Goal: Task Accomplishment & Management: Complete application form

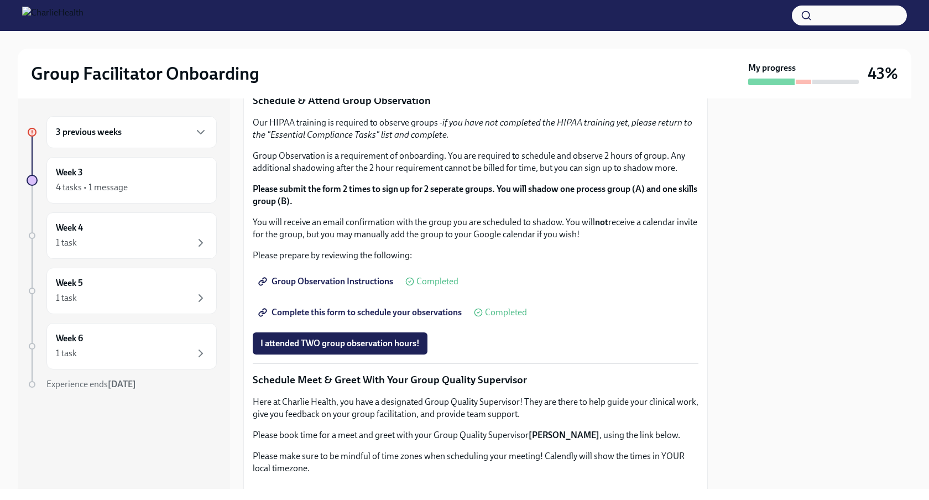
scroll to position [545, 0]
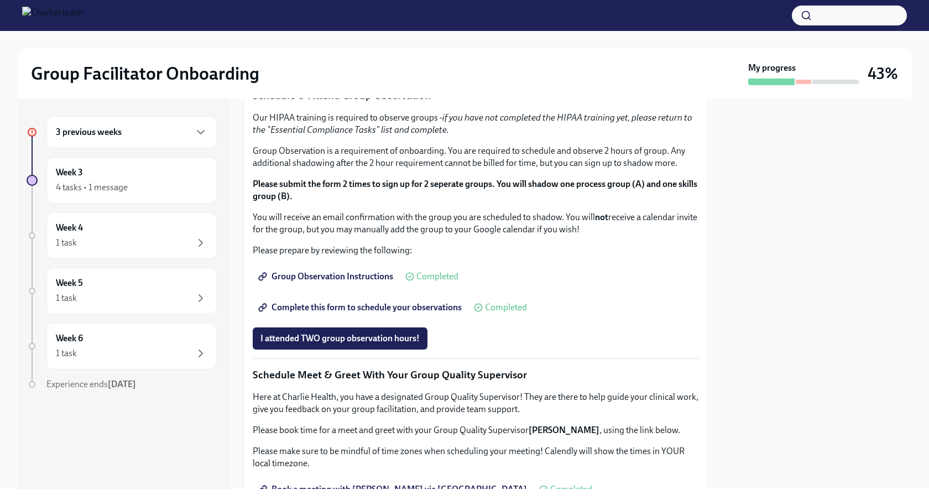
click at [206, 145] on div "3 previous weeks" at bounding box center [131, 132] width 170 height 32
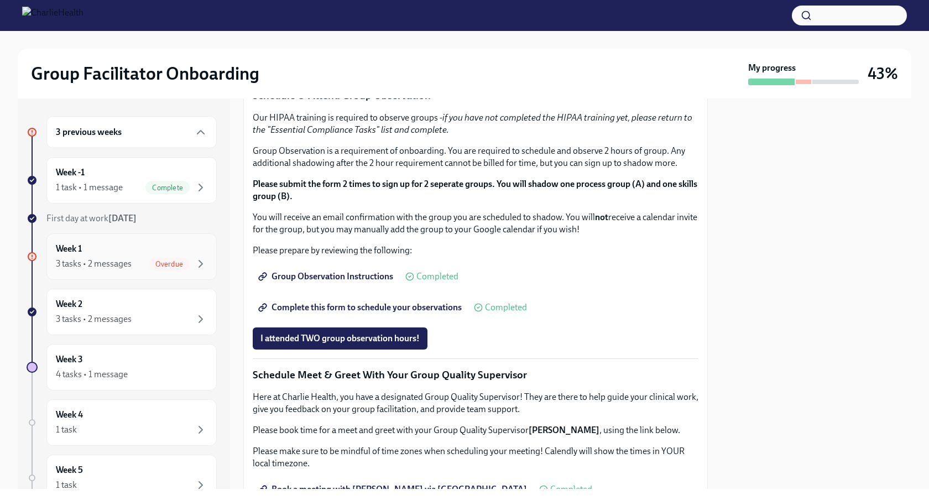
click at [192, 263] on div "Overdue" at bounding box center [178, 263] width 59 height 13
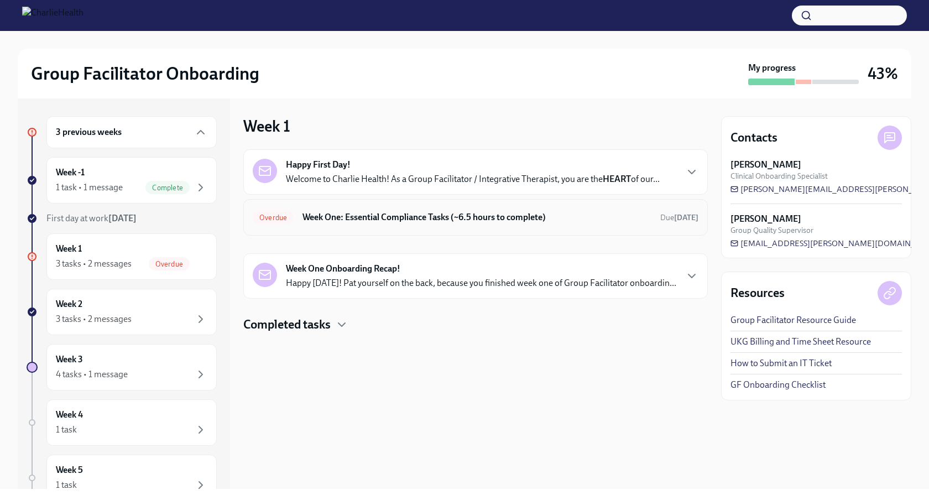
click at [311, 229] on div "Overdue Week One: Essential Compliance Tasks (~6.5 hours to complete) Due [DATE]" at bounding box center [475, 217] width 464 height 36
click at [326, 217] on h6 "Week One: Essential Compliance Tasks (~6.5 hours to complete)" at bounding box center [476, 217] width 349 height 12
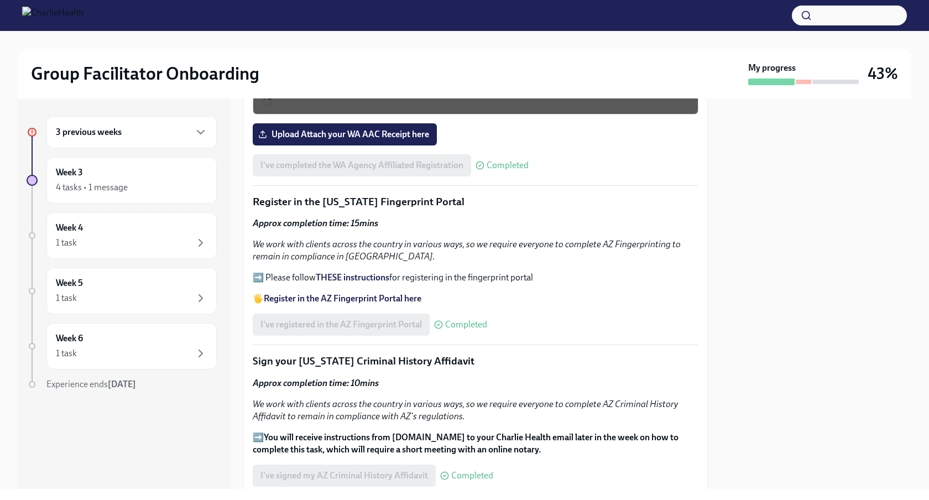
scroll to position [1086, 0]
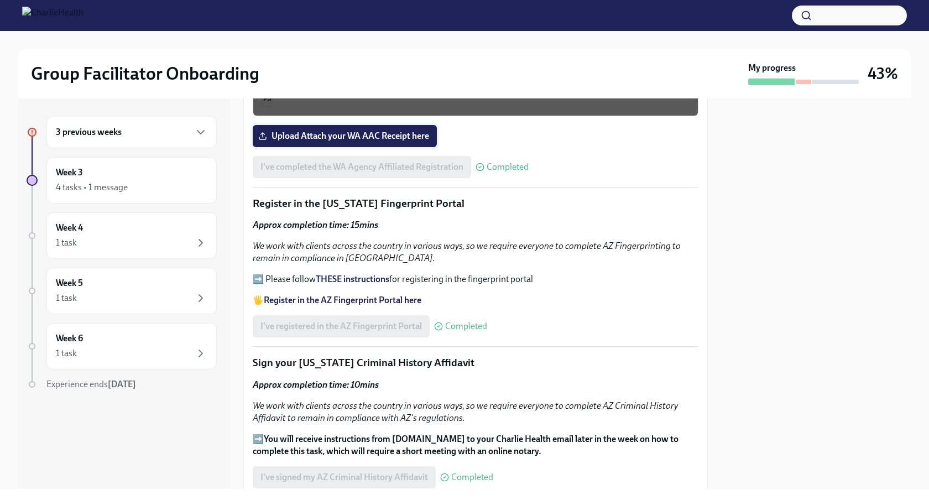
click at [321, 139] on span "Upload Attach your WA AAC Receipt here" at bounding box center [344, 135] width 169 height 11
click at [0, 0] on input "Upload Attach your WA AAC Receipt here" at bounding box center [0, 0] width 0 height 0
click at [153, 132] on div "3 previous weeks" at bounding box center [131, 131] width 151 height 13
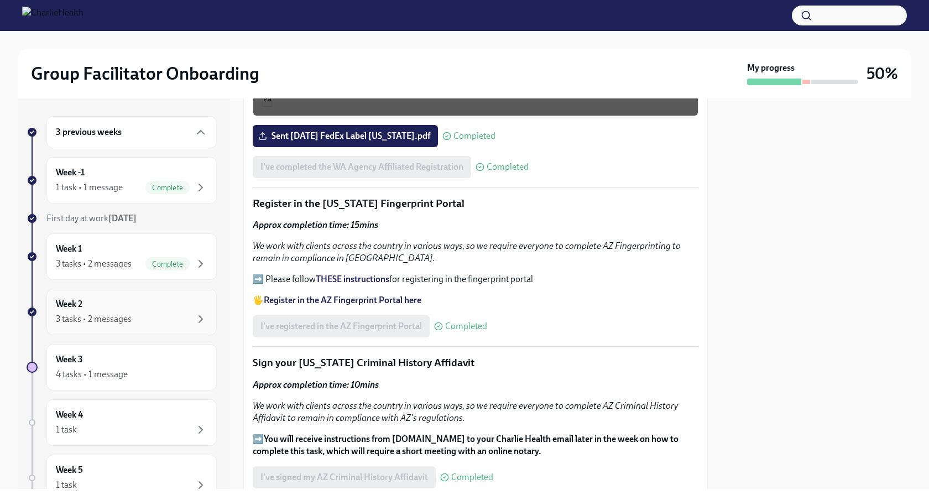
click at [170, 304] on div "Week 2 3 tasks • 2 messages" at bounding box center [131, 312] width 151 height 28
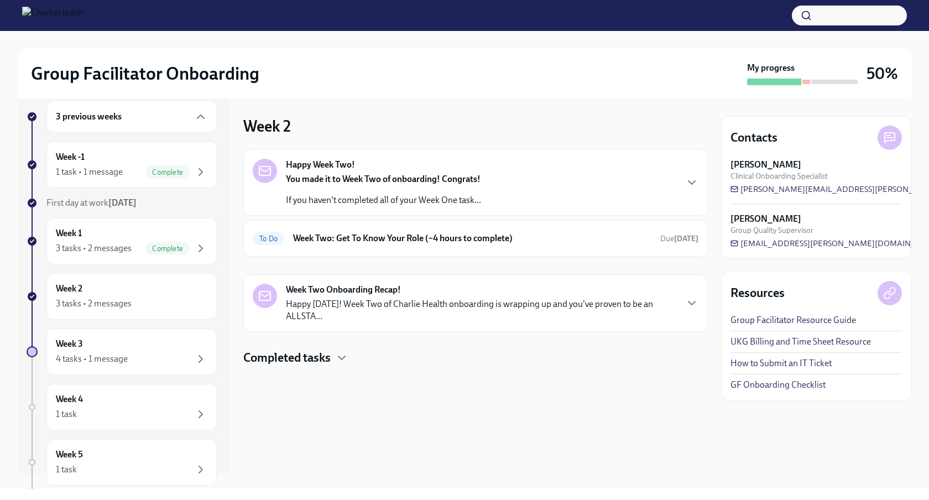
scroll to position [19, 0]
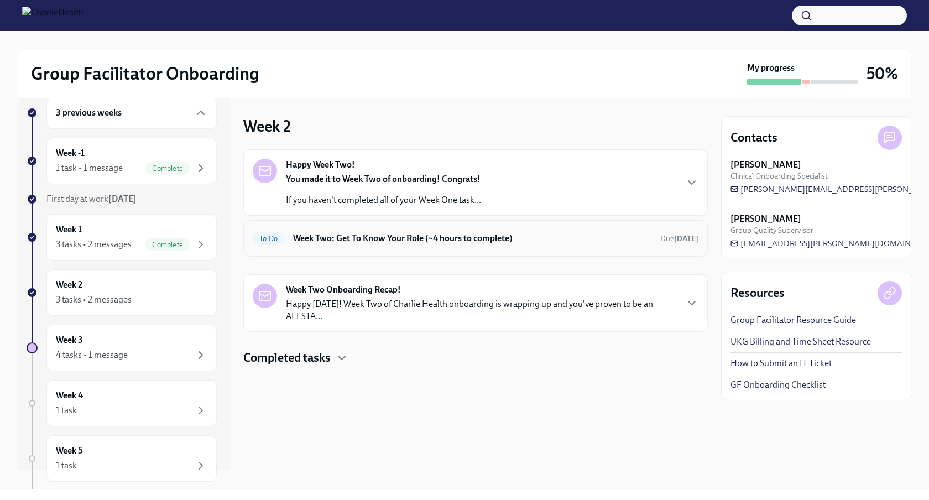
click at [289, 242] on div "To Do Week Two: Get To Know Your Role (~4 hours to complete) Due [DATE]" at bounding box center [476, 238] width 446 height 18
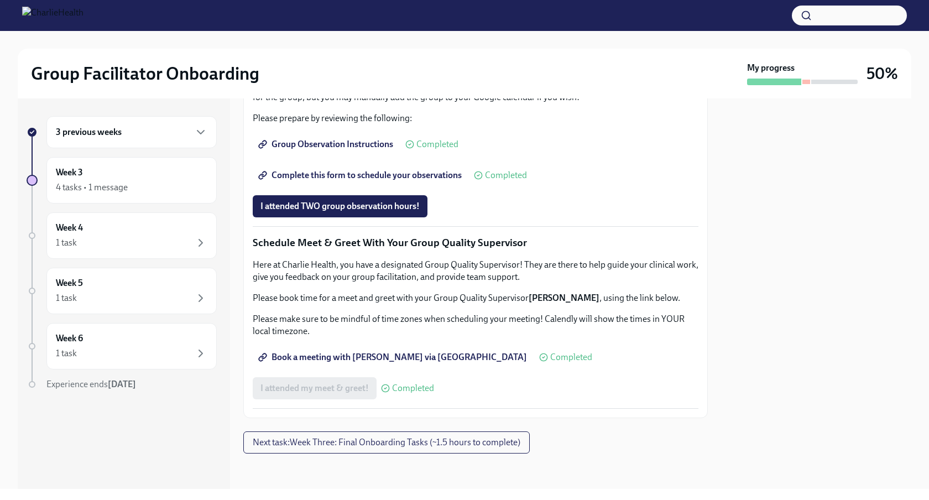
scroll to position [948, 0]
